Goal: Task Accomplishment & Management: Manage account settings

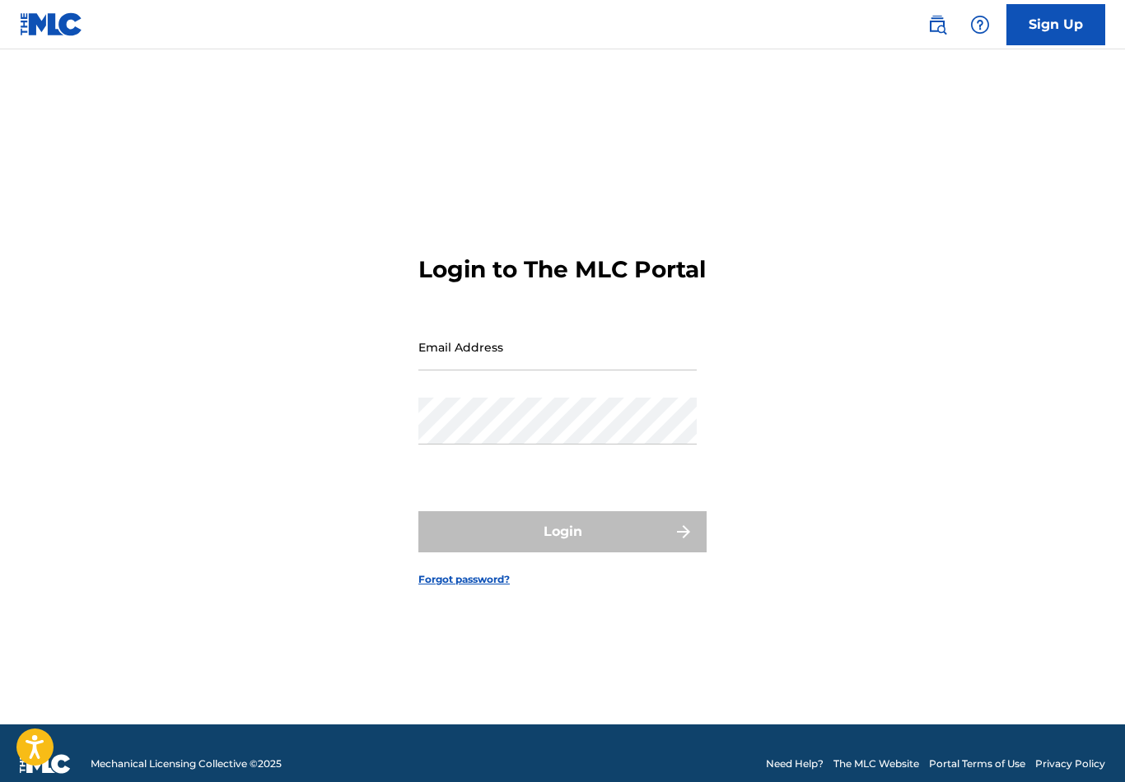
click at [614, 371] on input "Email Address" at bounding box center [557, 347] width 278 height 47
type input "[EMAIL_ADDRESS][DOMAIN_NAME]"
click at [562, 553] on button "Login" at bounding box center [562, 531] width 288 height 41
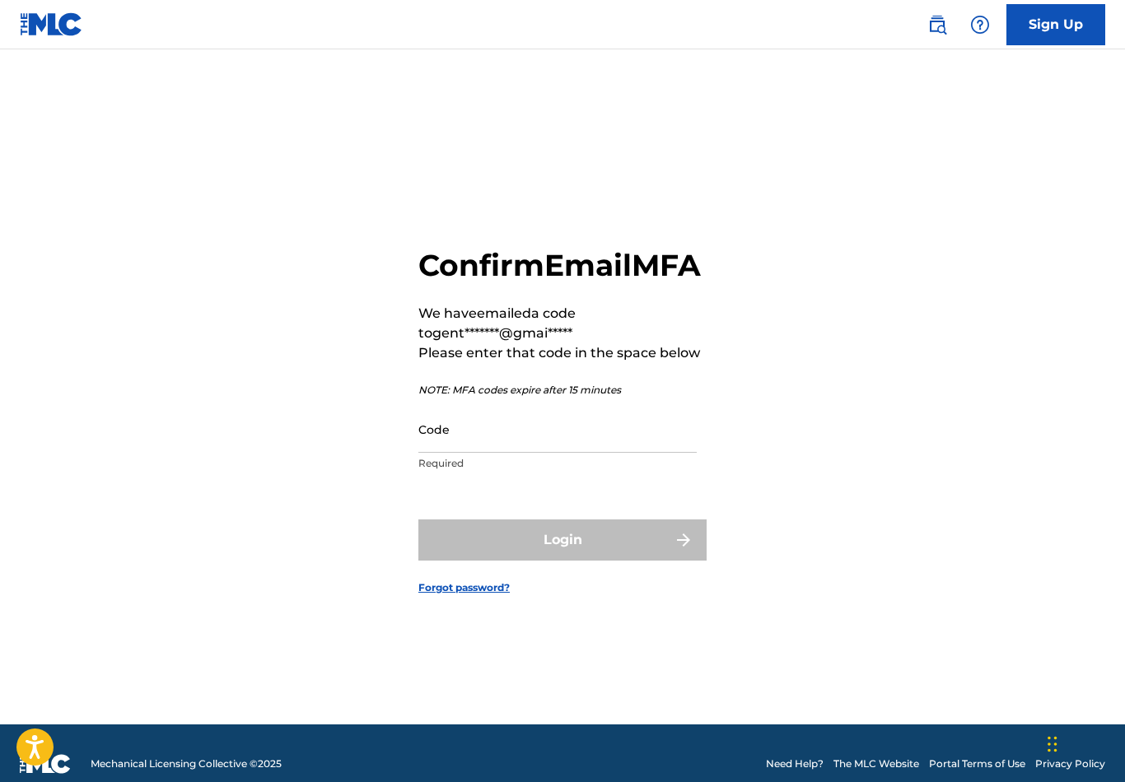
click at [567, 453] on input "Code" at bounding box center [557, 429] width 278 height 47
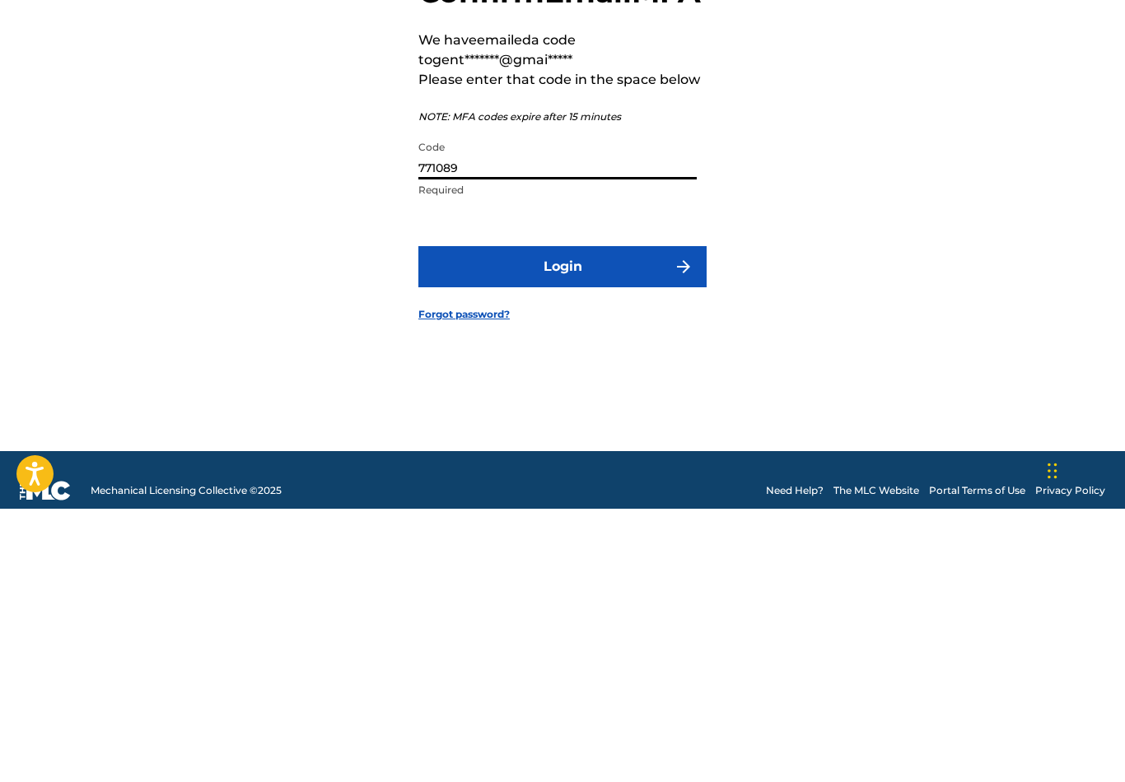
type input "771089"
click at [637, 520] on button "Login" at bounding box center [562, 540] width 288 height 41
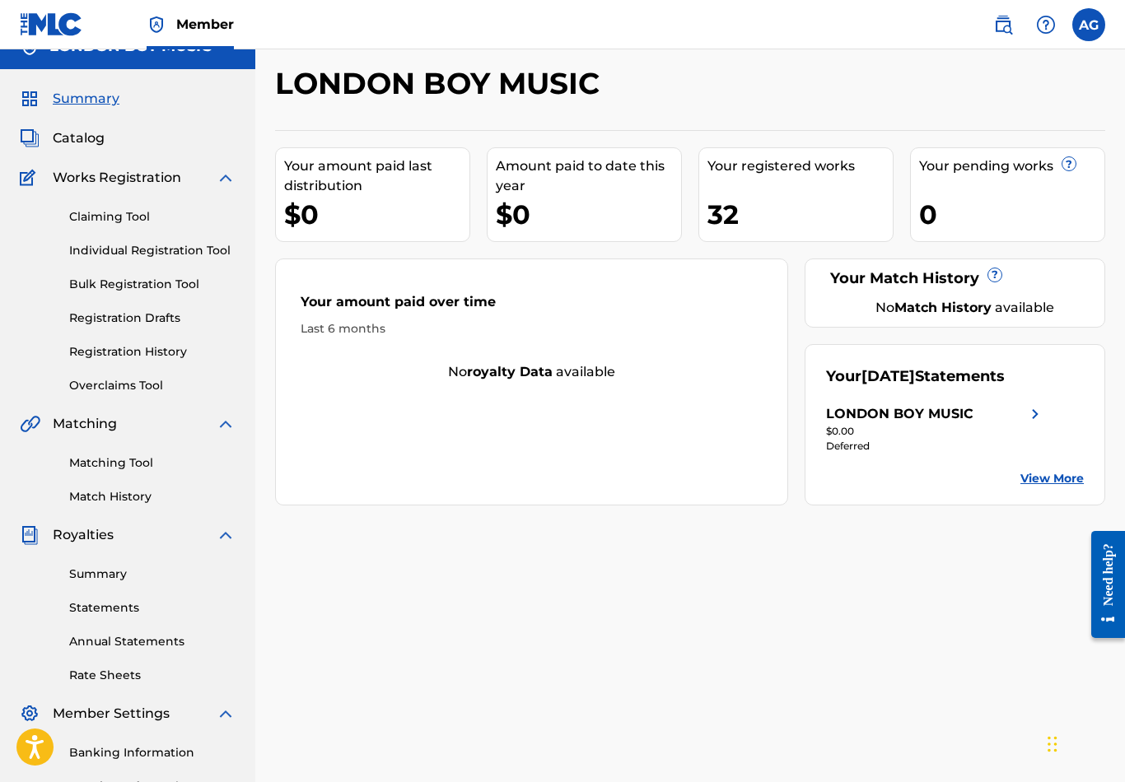
click at [1089, 40] on label at bounding box center [1088, 24] width 33 height 33
click at [1089, 25] on input "AG [PERSON_NAME] [EMAIL_ADDRESS][DOMAIN_NAME] Notification Preferences Profile …" at bounding box center [1089, 25] width 0 height 0
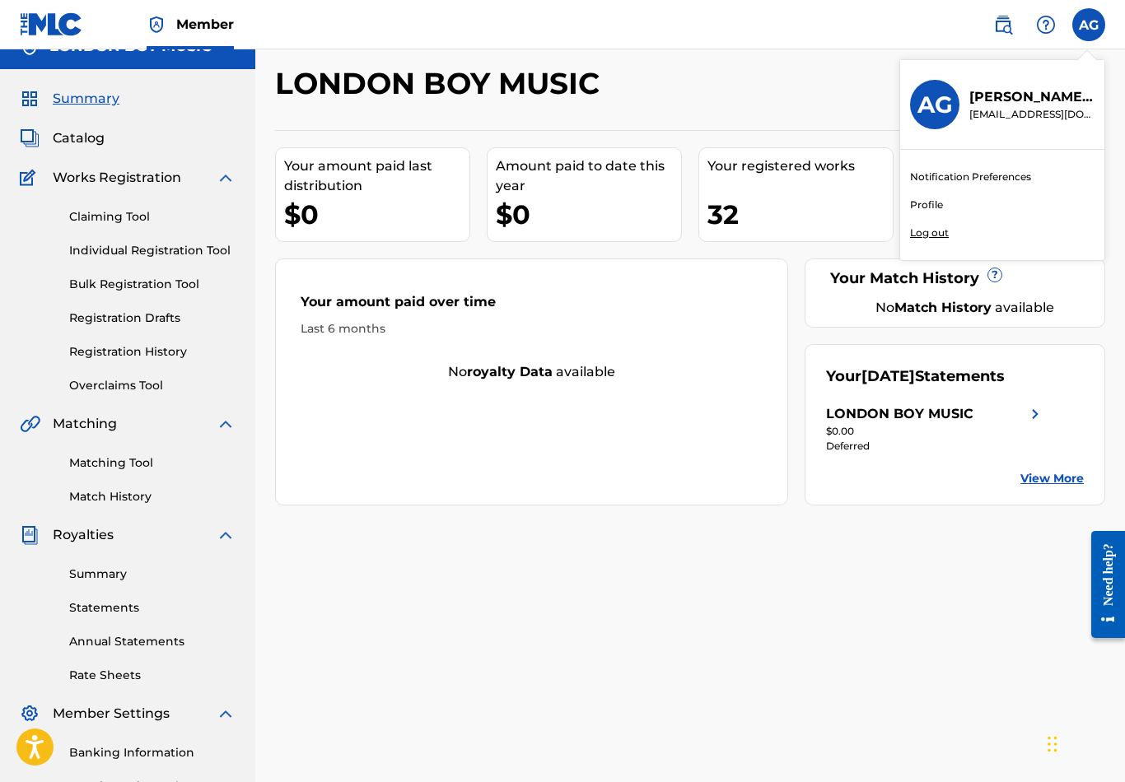
click at [937, 231] on p "Log out" at bounding box center [929, 233] width 39 height 15
click at [1089, 25] on input "AG [PERSON_NAME] [EMAIL_ADDRESS][DOMAIN_NAME] Notification Preferences Profile …" at bounding box center [1089, 25] width 0 height 0
